Goal: Task Accomplishment & Management: Use online tool/utility

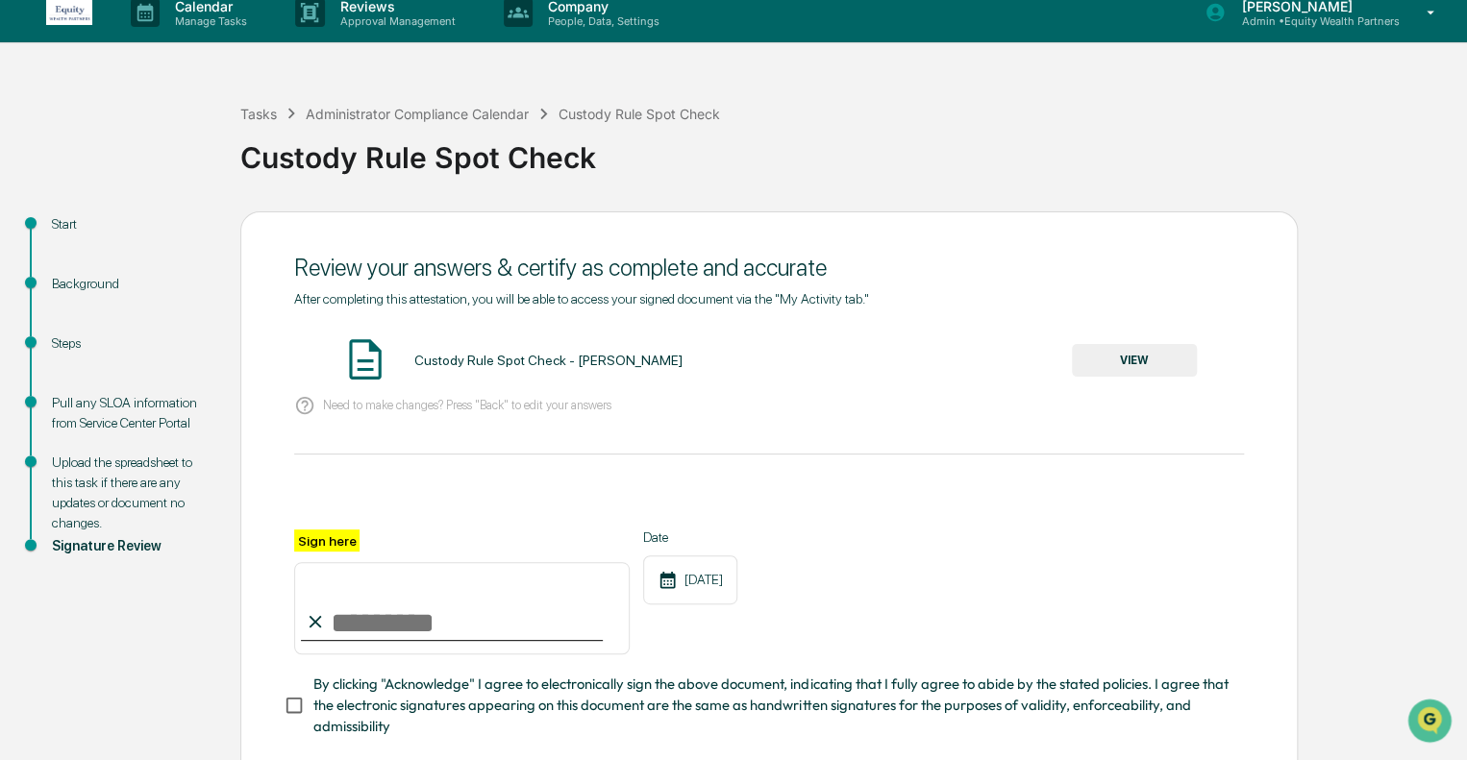
click at [127, 479] on div "Upload the spreadsheet to this task if there are any updates or document no cha…" at bounding box center [131, 493] width 158 height 81
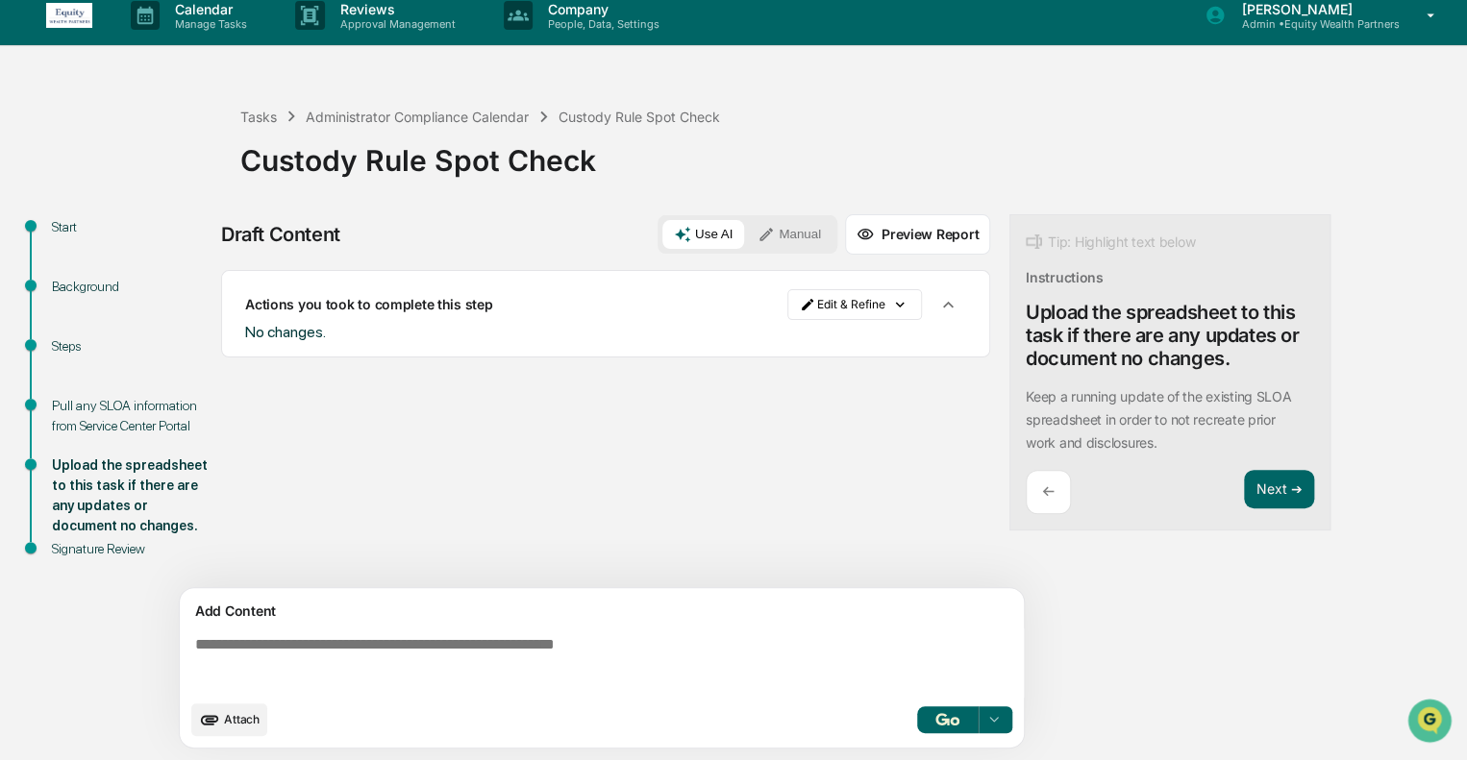
scroll to position [13, 0]
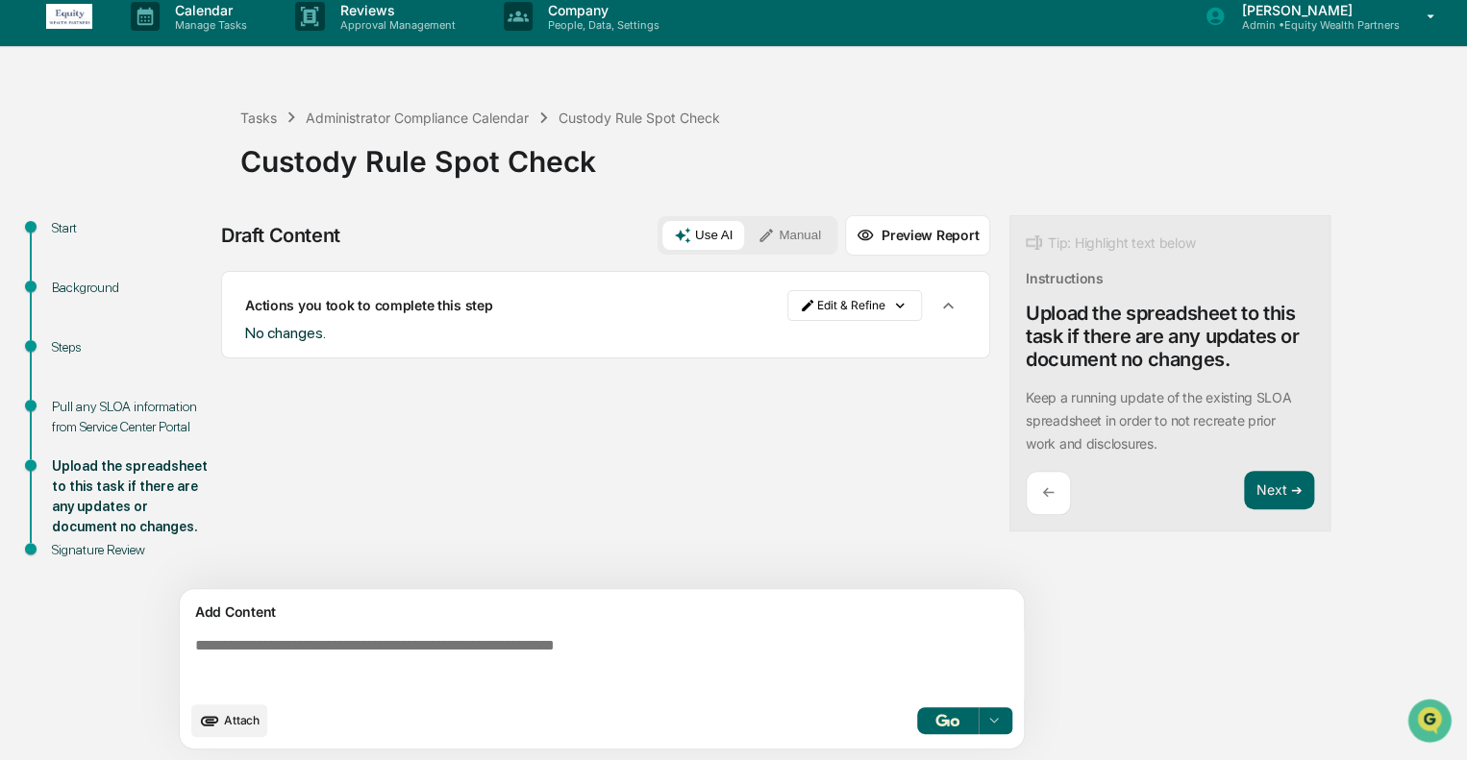
click at [140, 417] on div "Pull any SLOA information from Service Center Portal" at bounding box center [131, 417] width 158 height 40
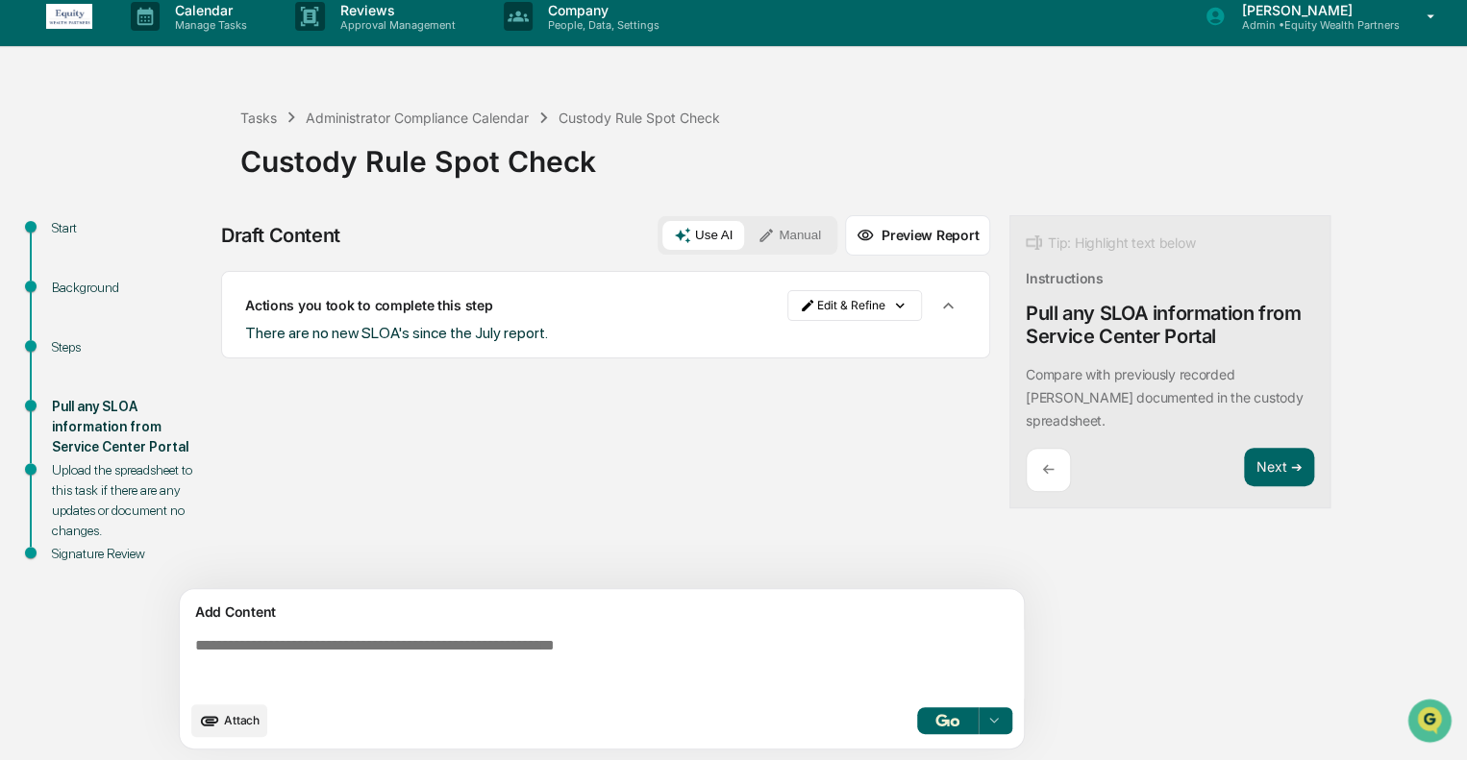
click at [155, 464] on div "Upload the spreadsheet to this task if there are any updates or document no cha…" at bounding box center [131, 500] width 158 height 81
drag, startPoint x: 132, startPoint y: 484, endPoint x: 143, endPoint y: 484, distance: 11.5
click at [132, 485] on div "Upload the spreadsheet to this task if there are any updates or document no cha…" at bounding box center [131, 500] width 158 height 81
click at [1292, 460] on button "Next ➔" at bounding box center [1279, 467] width 70 height 39
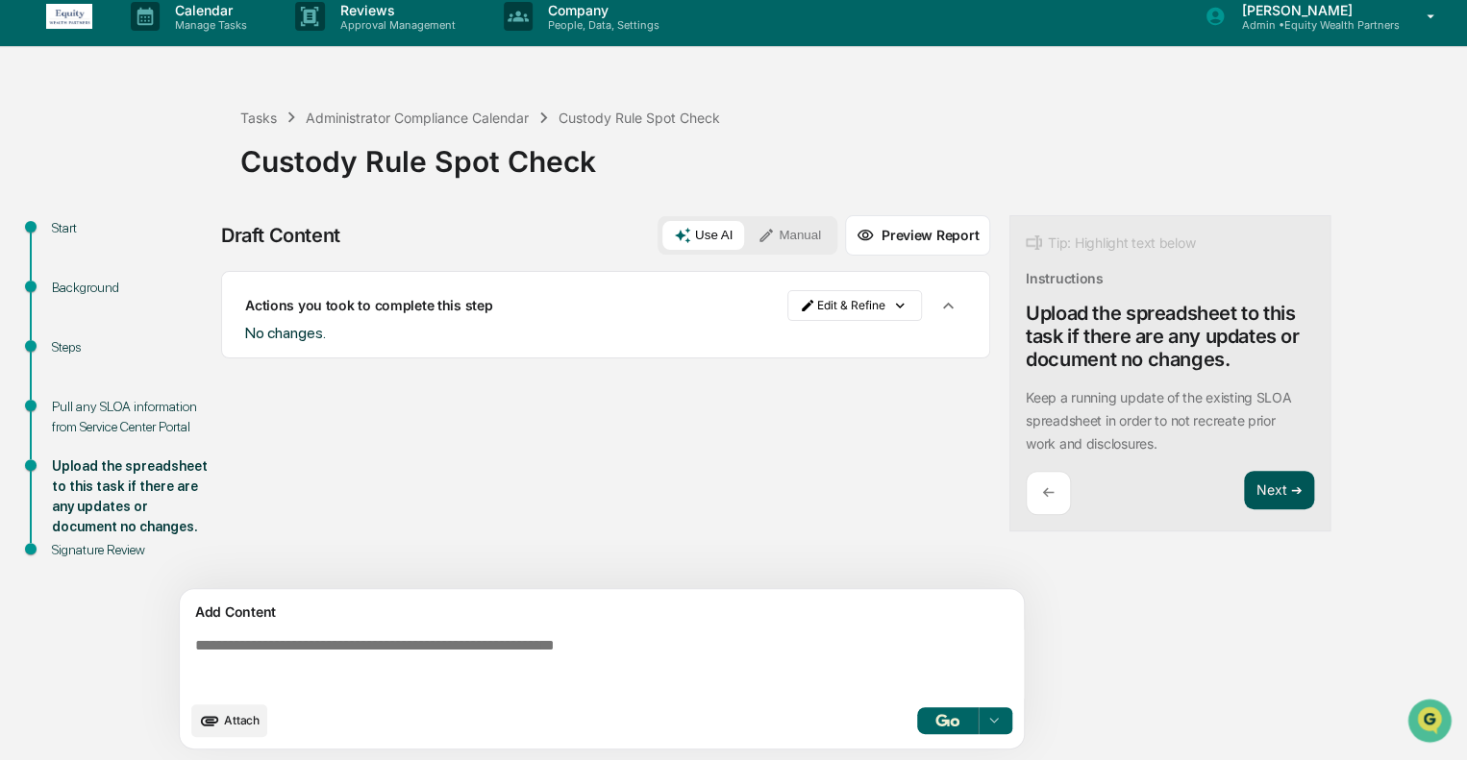
click at [1288, 499] on button "Next ➔" at bounding box center [1279, 490] width 70 height 39
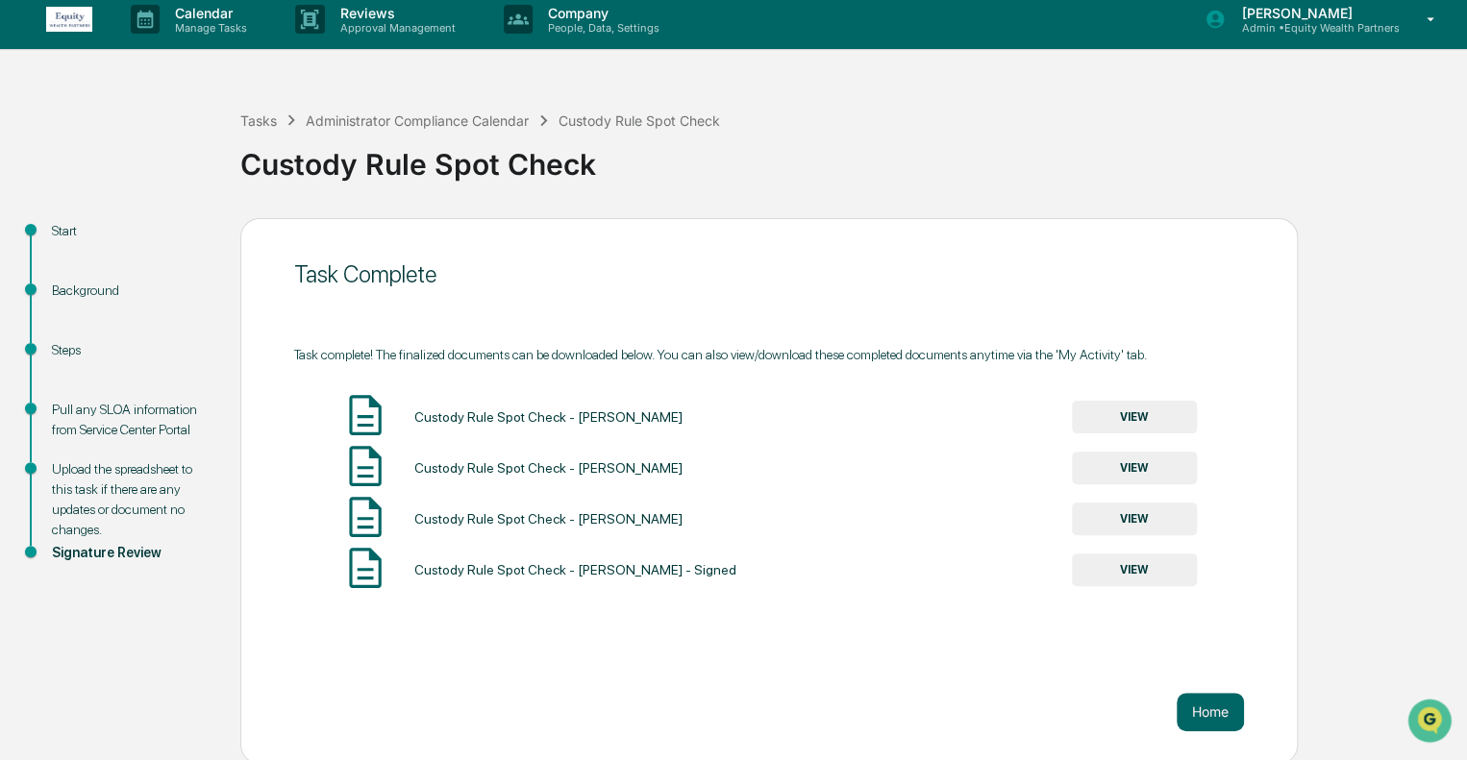
scroll to position [12, 0]
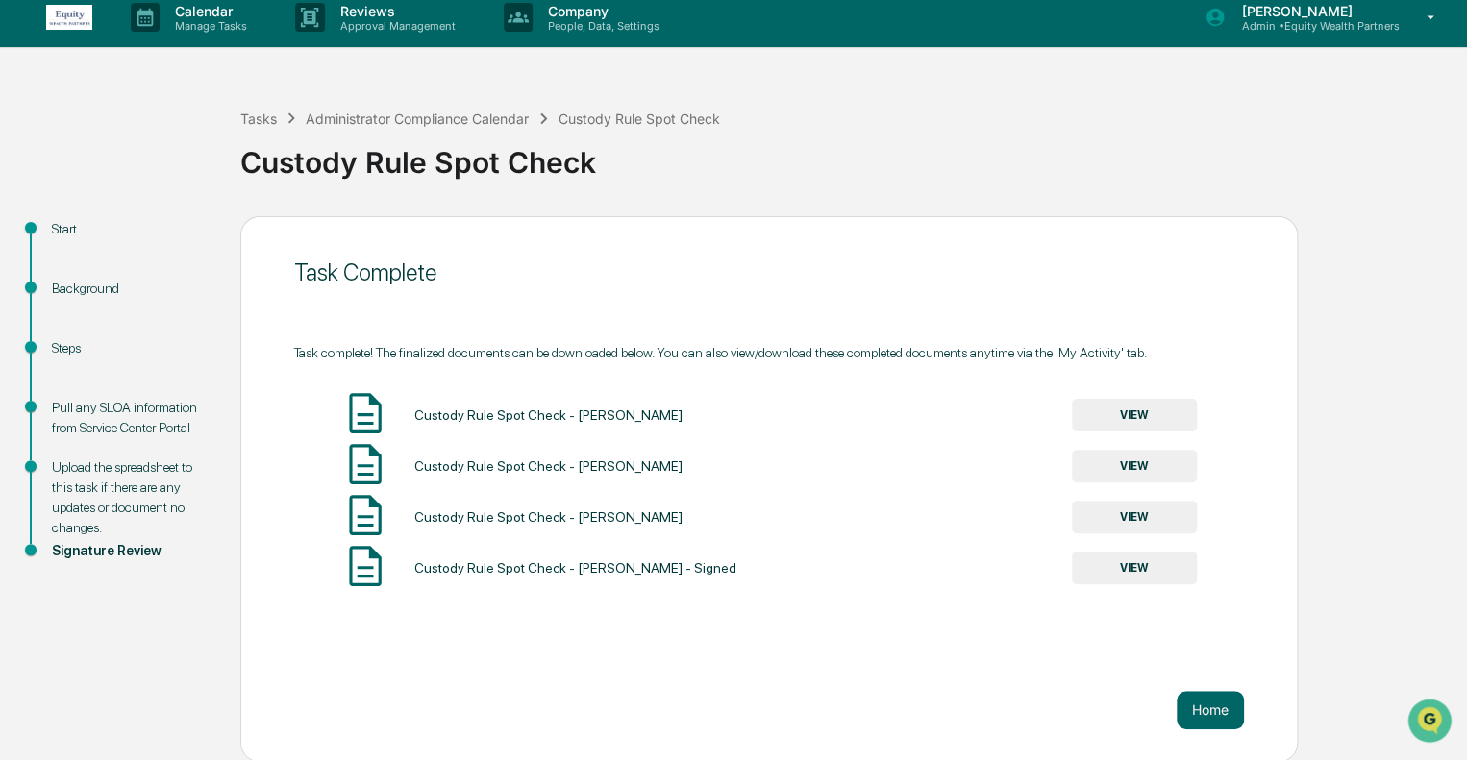
click at [47, 14] on img at bounding box center [69, 17] width 46 height 25
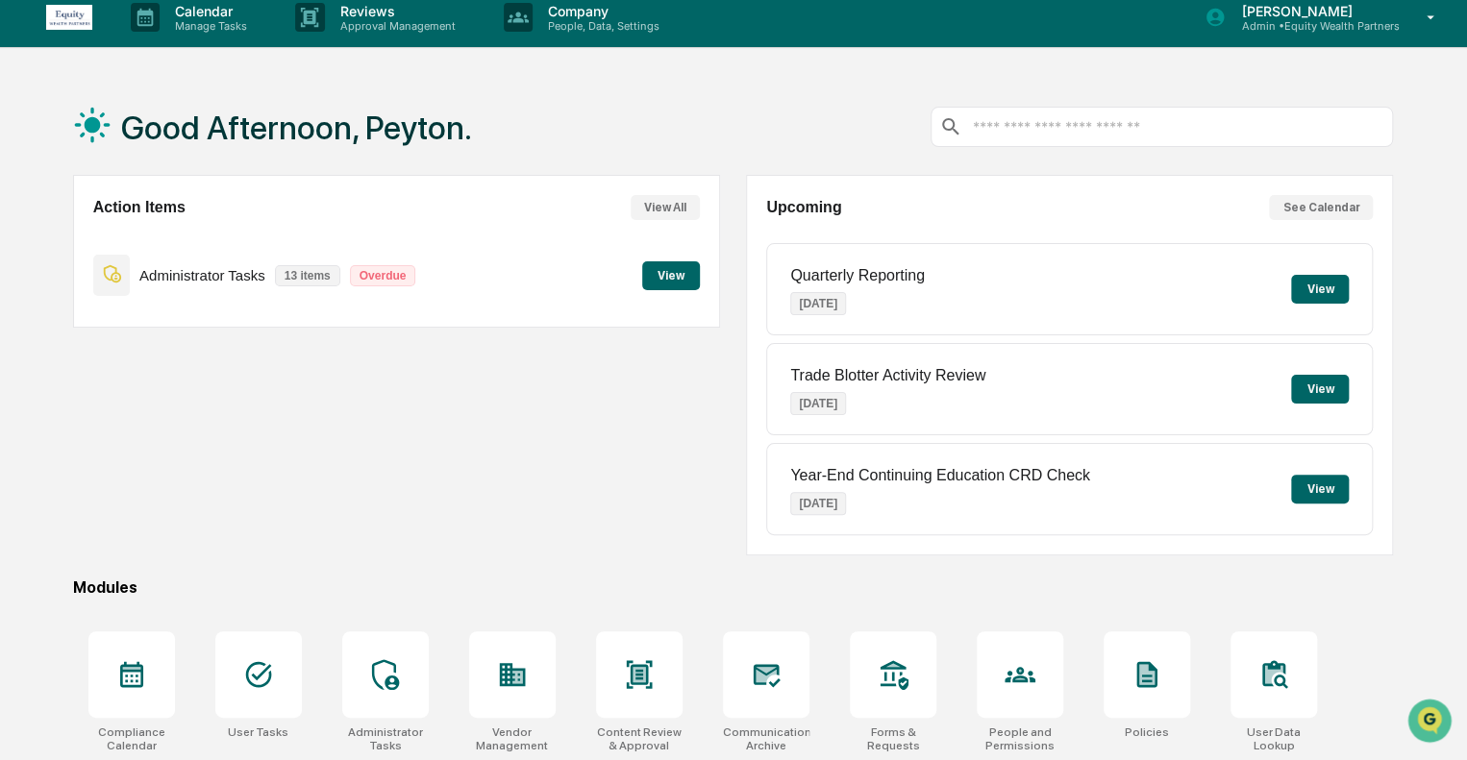
click at [640, 263] on div "Administrator Tasks 13 items Overdue View" at bounding box center [396, 275] width 607 height 64
click at [668, 273] on button "View" at bounding box center [671, 275] width 58 height 29
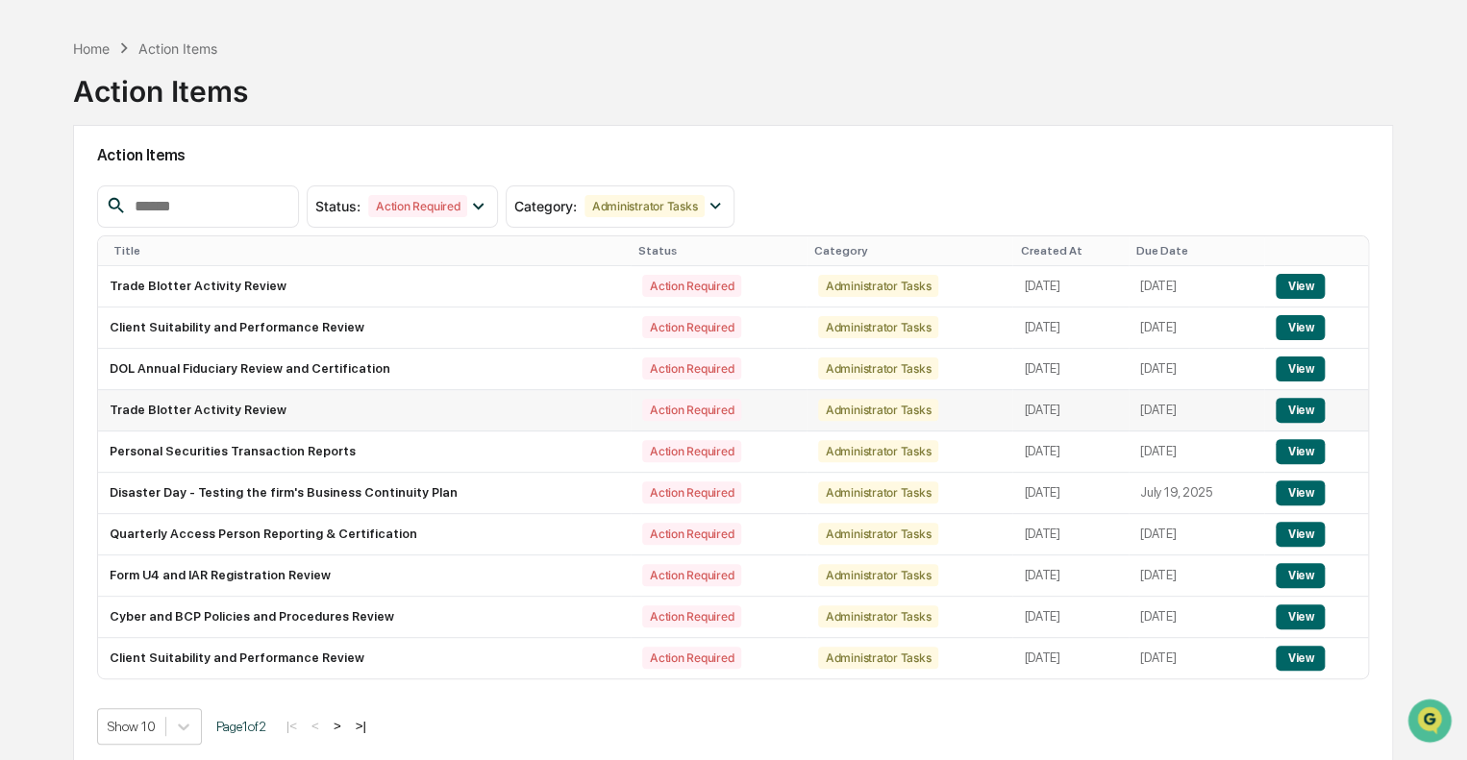
scroll to position [91, 0]
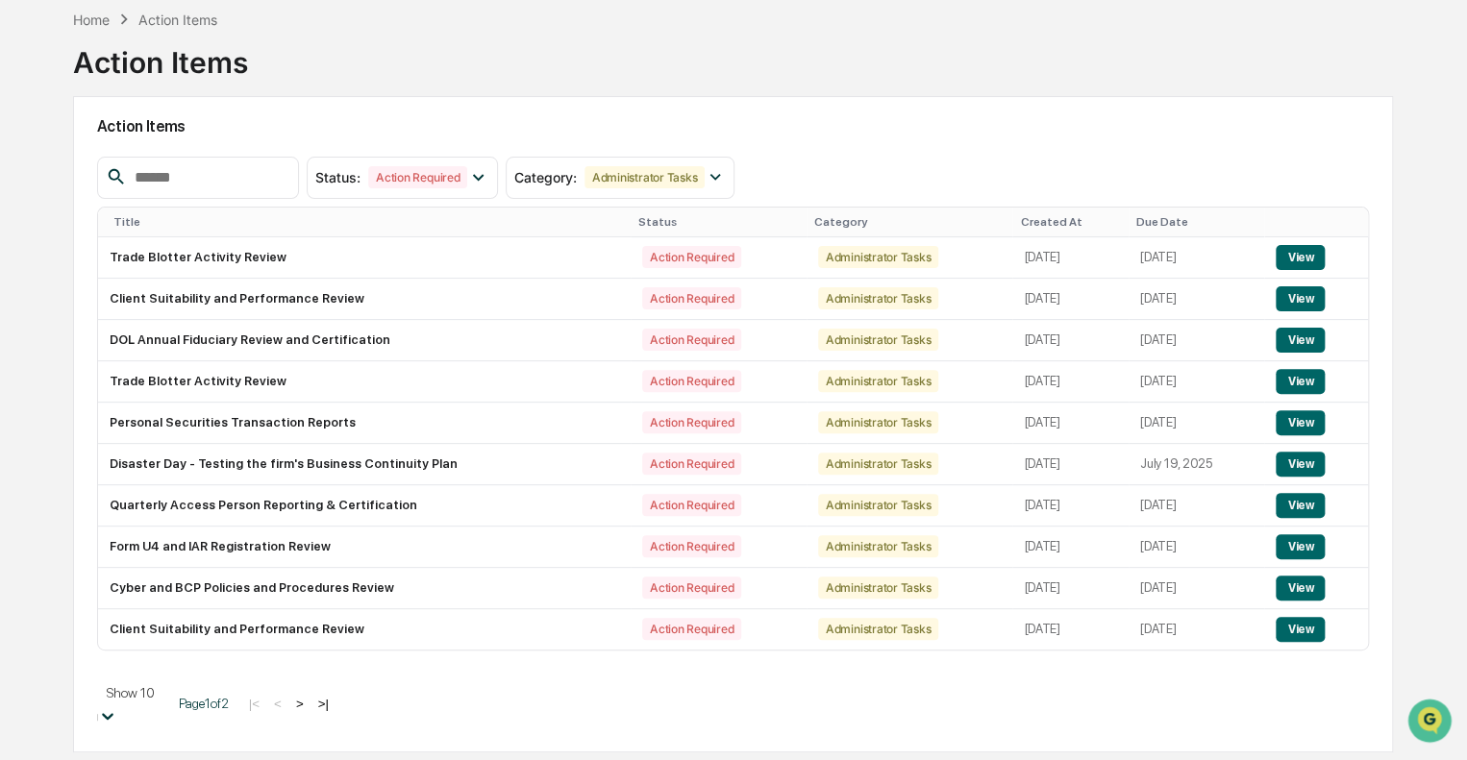
click at [172, 696] on body "Calendar Manage Tasks Reviews Approval Management Company People, Data, Setting…" at bounding box center [733, 390] width 1467 height 962
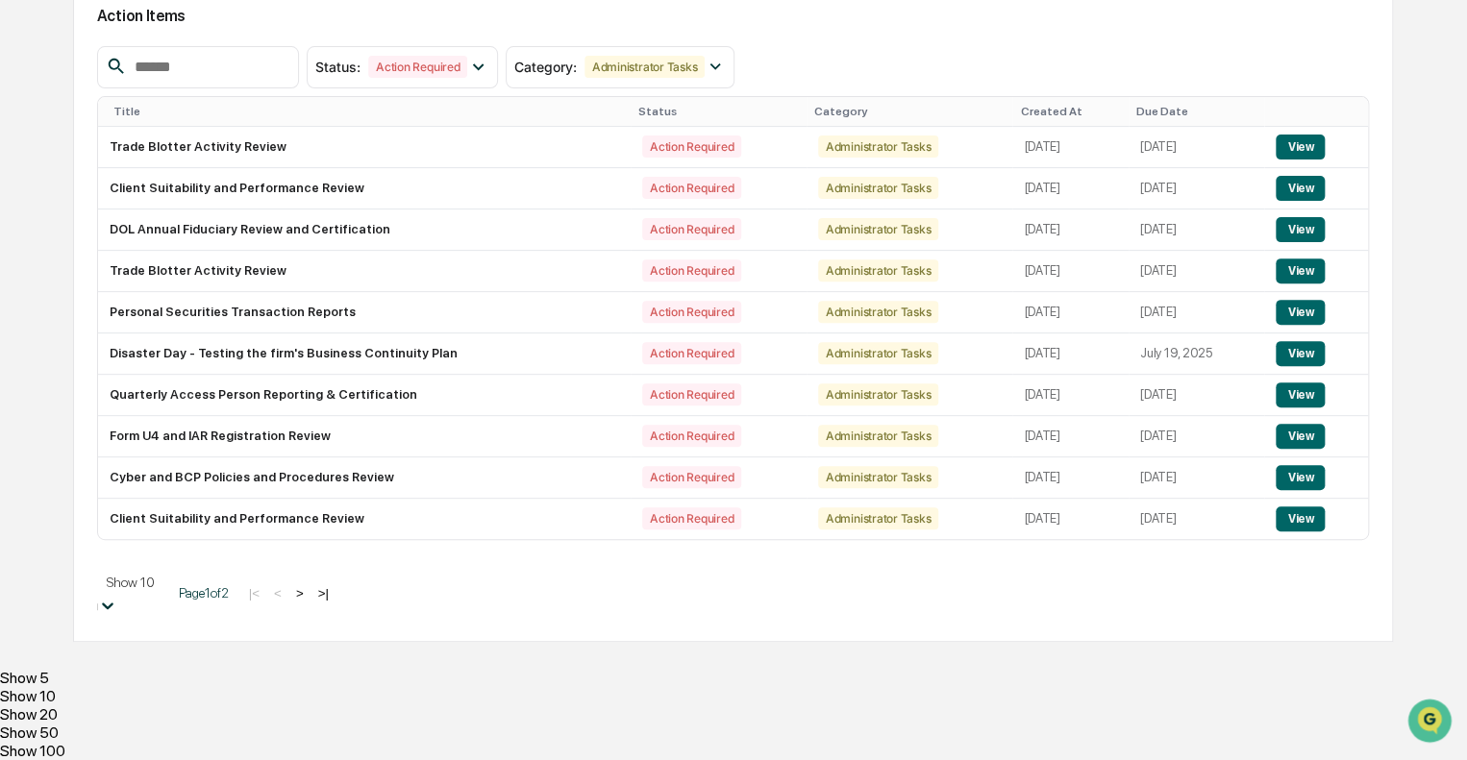
click at [165, 706] on div "Show 20" at bounding box center [733, 715] width 1467 height 18
